Goal: Understand process/instructions: Learn how to perform a task or action

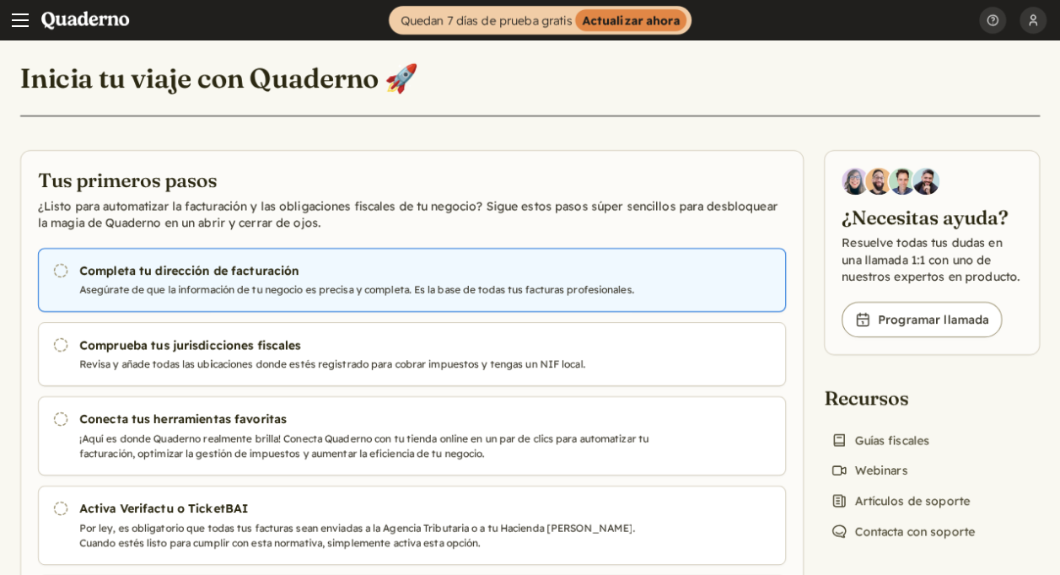
drag, startPoint x: 0, startPoint y: 0, endPoint x: 194, endPoint y: 273, distance: 335.0
click at [194, 273] on h3 "Completa tu dirección de facturación" at bounding box center [368, 270] width 579 height 17
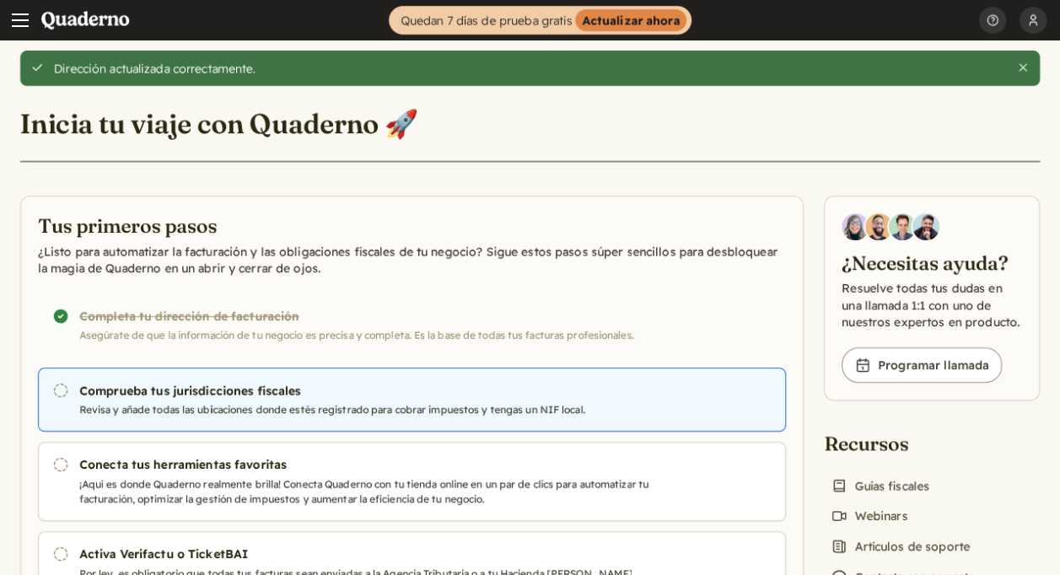
click at [192, 389] on h3 "Comprueba tus jurisdicciones fiscales" at bounding box center [368, 390] width 579 height 17
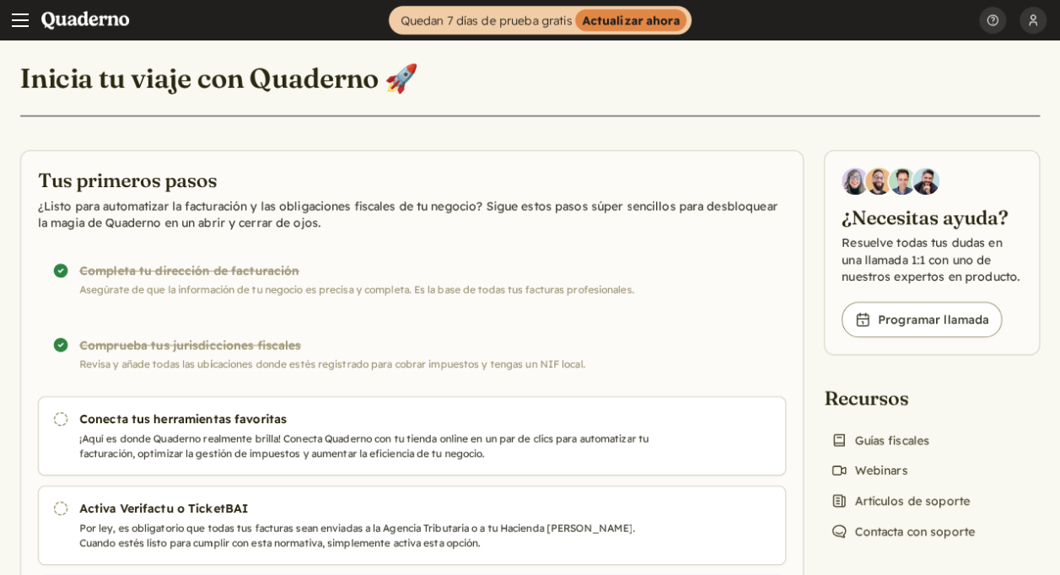
click at [214, 271] on div "¡Completado! Completa tu dirección de facturación Asegúrate de que la informaci…" at bounding box center [412, 280] width 748 height 64
click at [44, 267] on div "¡Completado! Completa tu dirección de facturación Asegúrate de que la informaci…" at bounding box center [412, 280] width 748 height 64
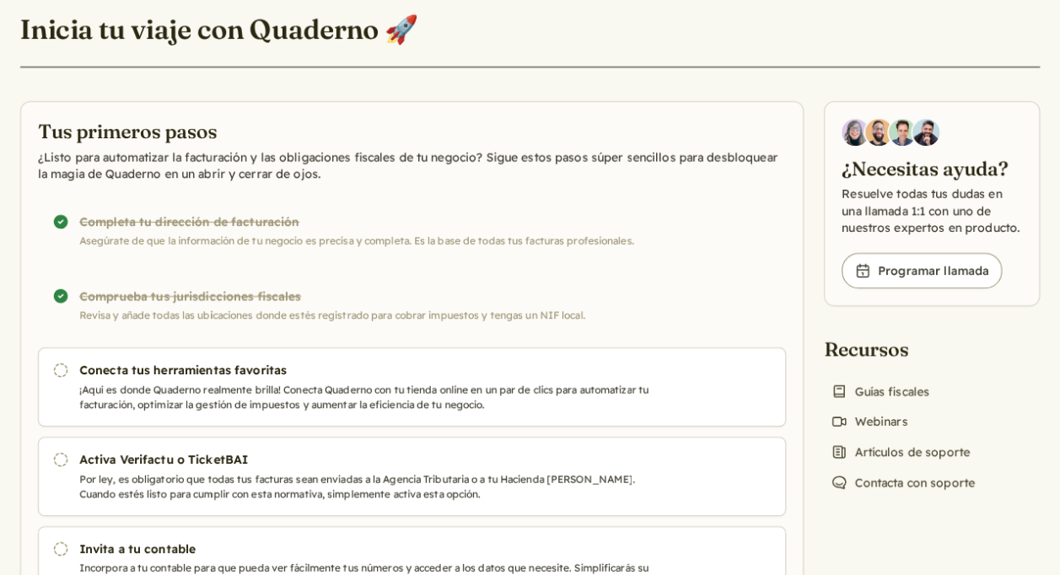
scroll to position [84, 0]
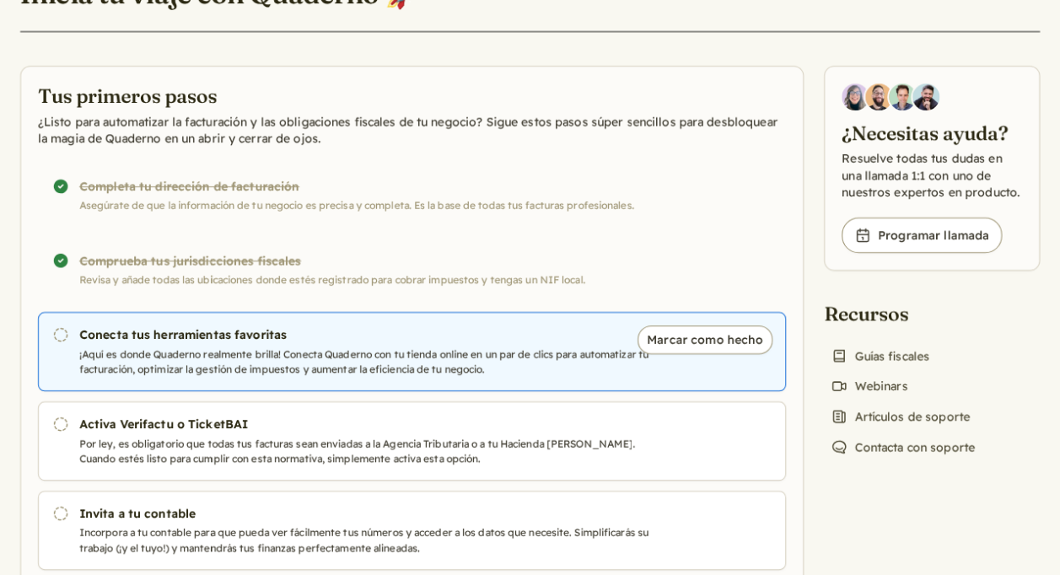
click at [383, 350] on p "¡Aquí es donde Quaderno realmente brilla! Conecta Quaderno con tu tienda online…" at bounding box center [368, 361] width 579 height 30
